Goal: Check status: Check status

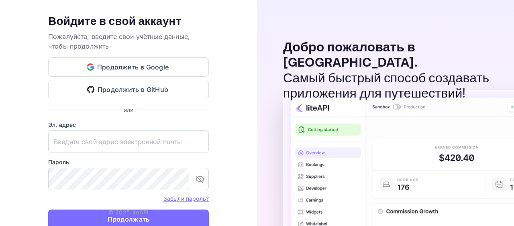
scroll to position [44, 0]
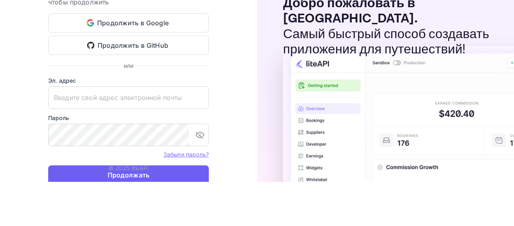
type input "[EMAIL_ADDRESS][DOMAIN_NAME]"
click at [158, 175] on button "Продолжать" at bounding box center [128, 174] width 160 height 19
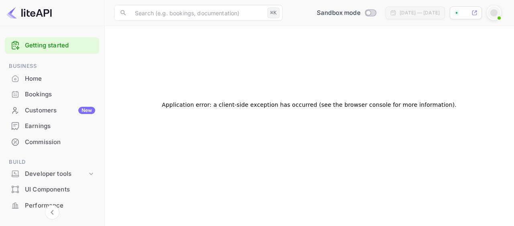
scroll to position [0, 0]
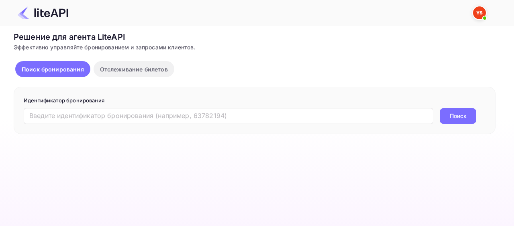
click at [106, 127] on div "Идентификатор бронирования ​ Поиск" at bounding box center [254, 110] width 481 height 47
click at [115, 114] on input "text" at bounding box center [228, 116] width 409 height 16
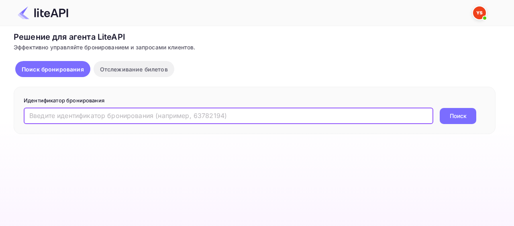
paste input "8940191"
type input "8940191"
click at [459, 115] on ya-tr-span "Поиск" at bounding box center [457, 116] width 17 height 8
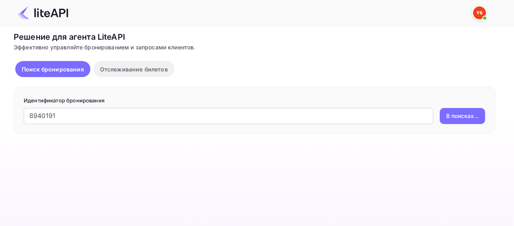
scroll to position [44, 0]
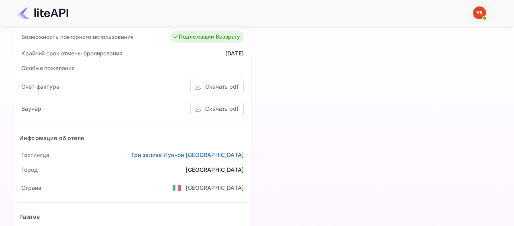
scroll to position [303, 0]
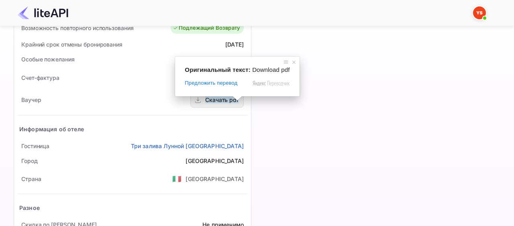
click at [227, 101] on ya-tr-span "Скачать pdf" at bounding box center [221, 99] width 33 height 7
